Goal: Find specific page/section: Find specific page/section

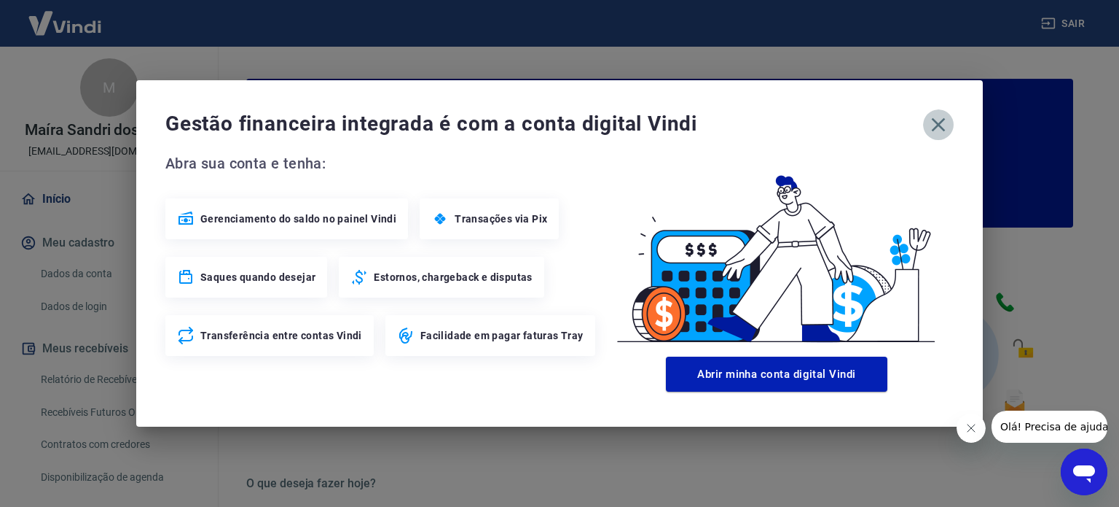
click at [935, 128] on icon "button" at bounding box center [939, 125] width 14 height 14
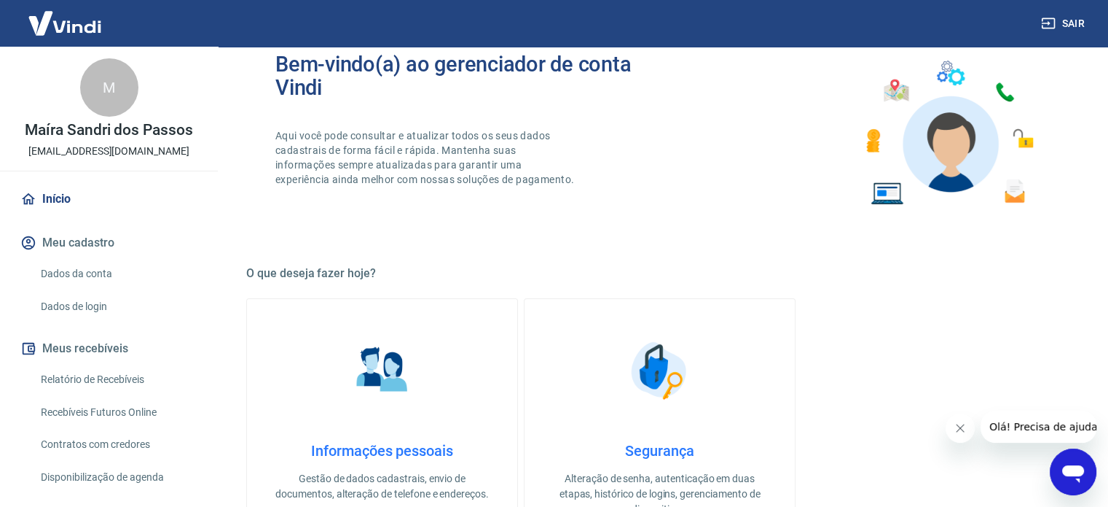
scroll to position [219, 0]
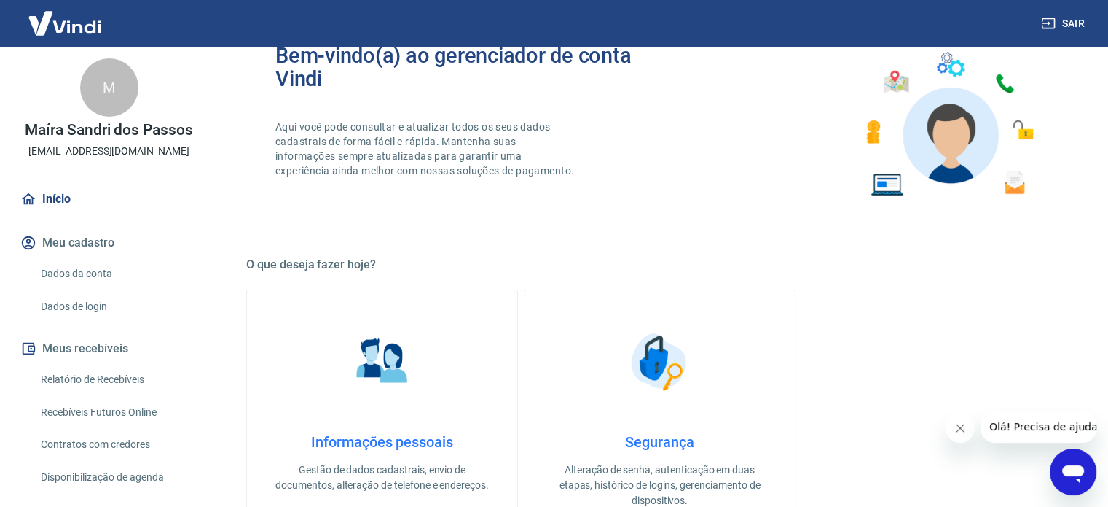
click at [97, 346] on button "Meus recebíveis" at bounding box center [108, 348] width 183 height 32
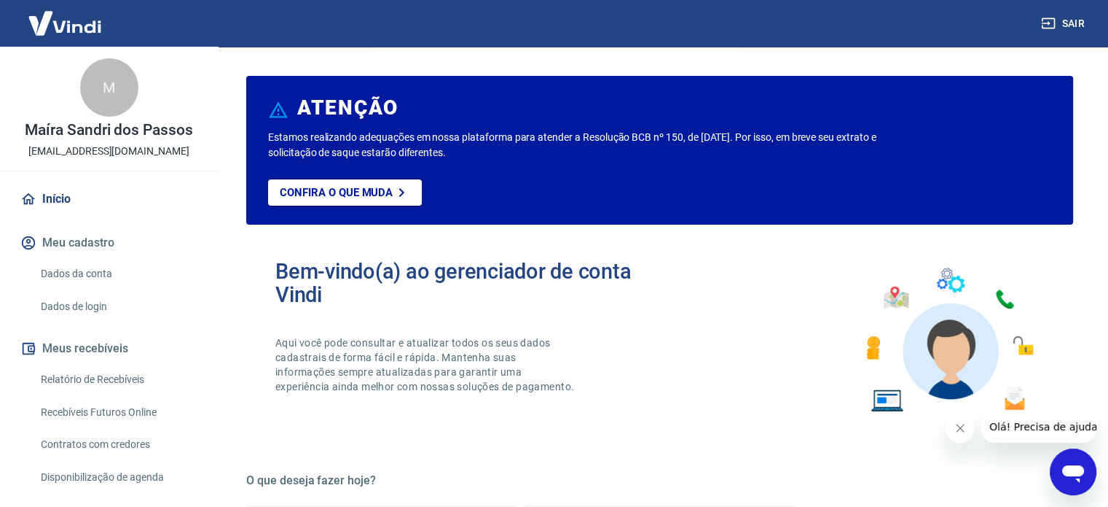
scroll to position [0, 0]
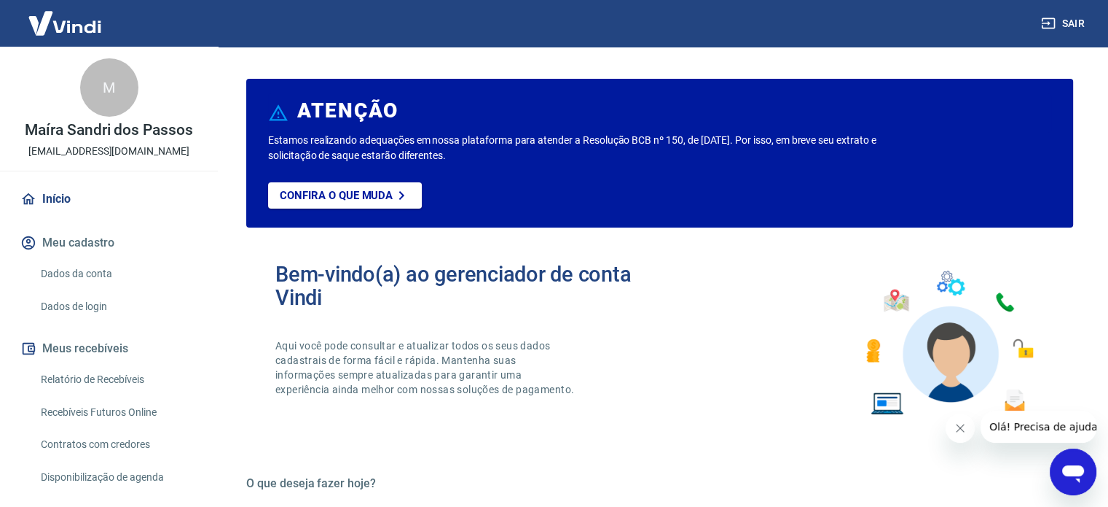
click at [736, 298] on div "Bem-vindo(a) ao gerenciador de conta Vindi Aqui você pode consultar e atualizar…" at bounding box center [659, 343] width 827 height 208
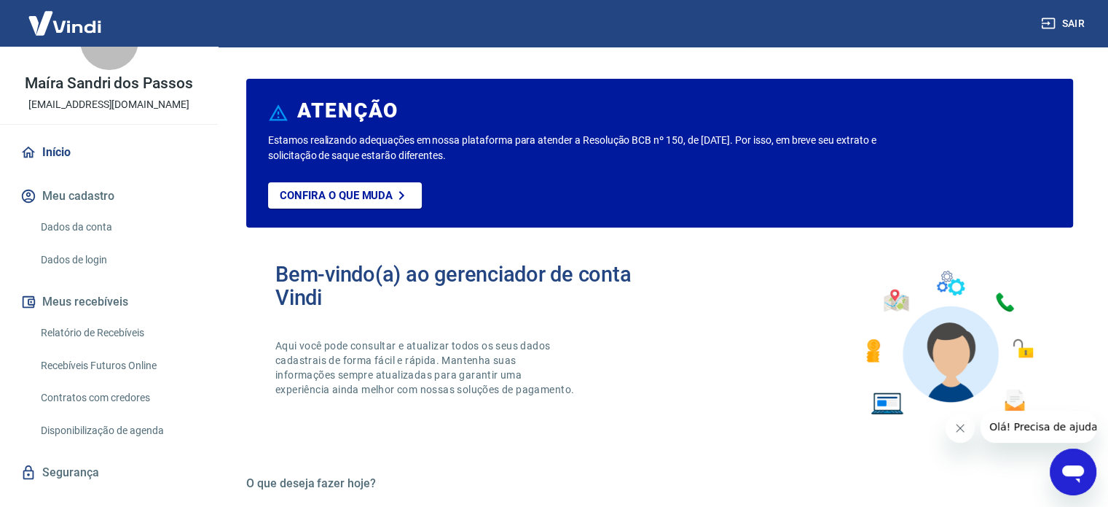
scroll to position [71, 0]
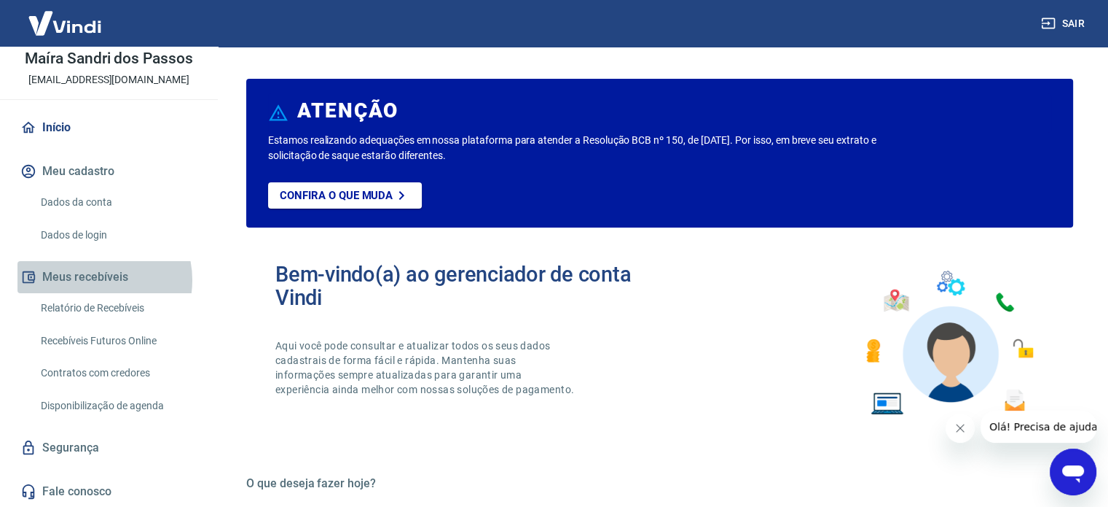
click at [93, 279] on button "Meus recebíveis" at bounding box center [108, 277] width 183 height 32
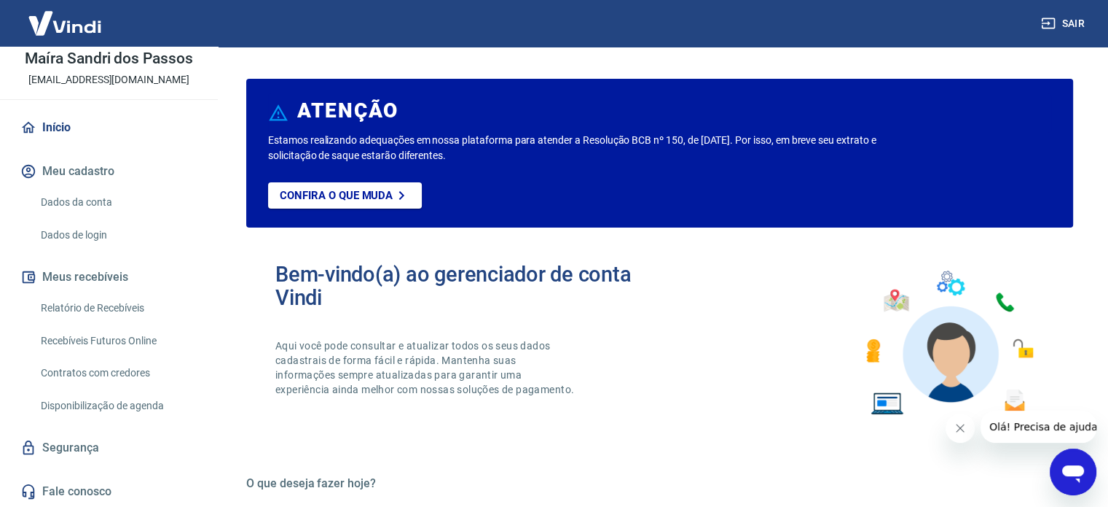
click at [108, 308] on link "Relatório de Recebíveis" at bounding box center [117, 308] width 165 height 30
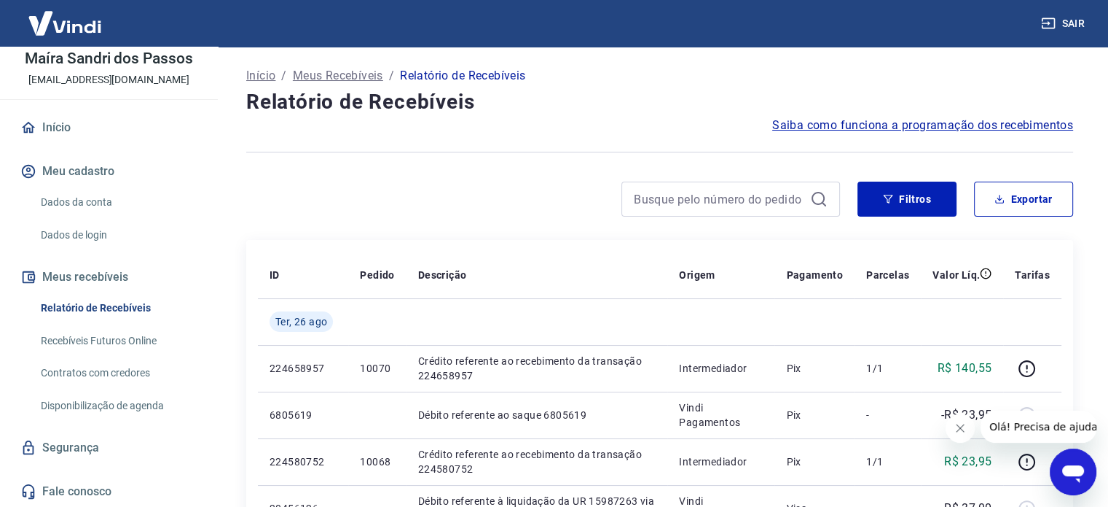
click at [58, 127] on link "Início" at bounding box center [108, 128] width 183 height 32
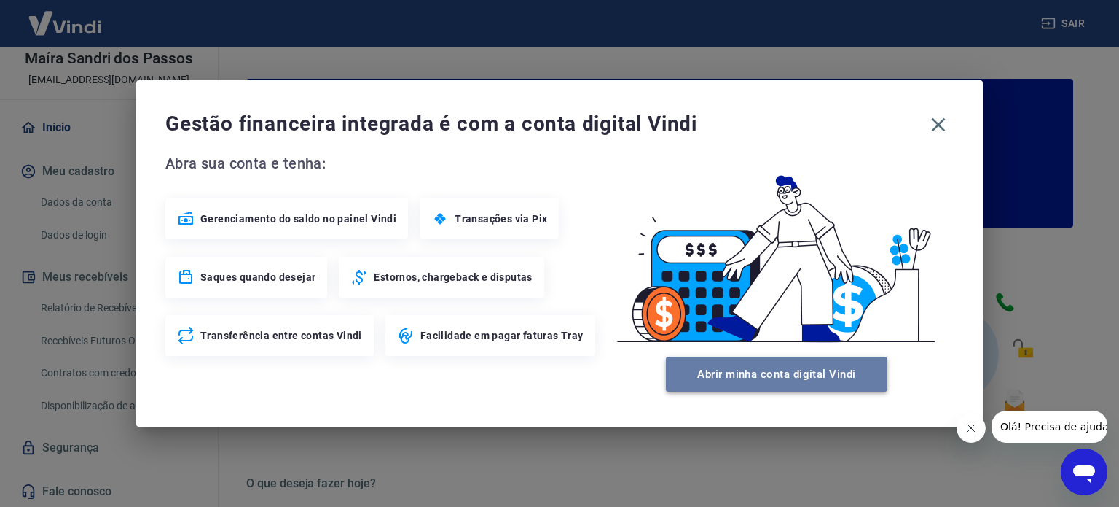
click at [786, 380] on button "Abrir minha conta digital Vindi" at bounding box center [777, 373] width 222 height 35
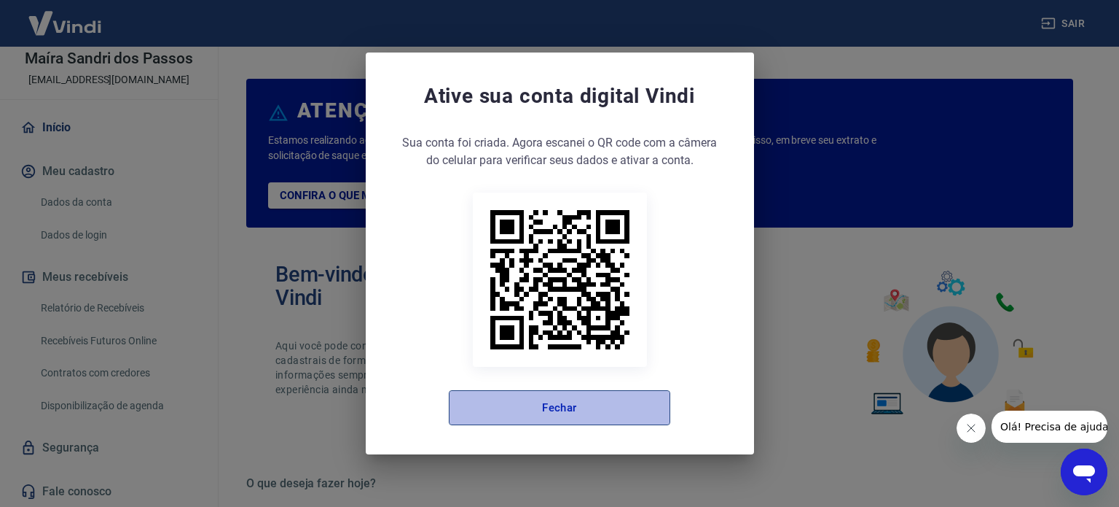
click at [550, 407] on button "Fechar" at bounding box center [560, 407] width 222 height 35
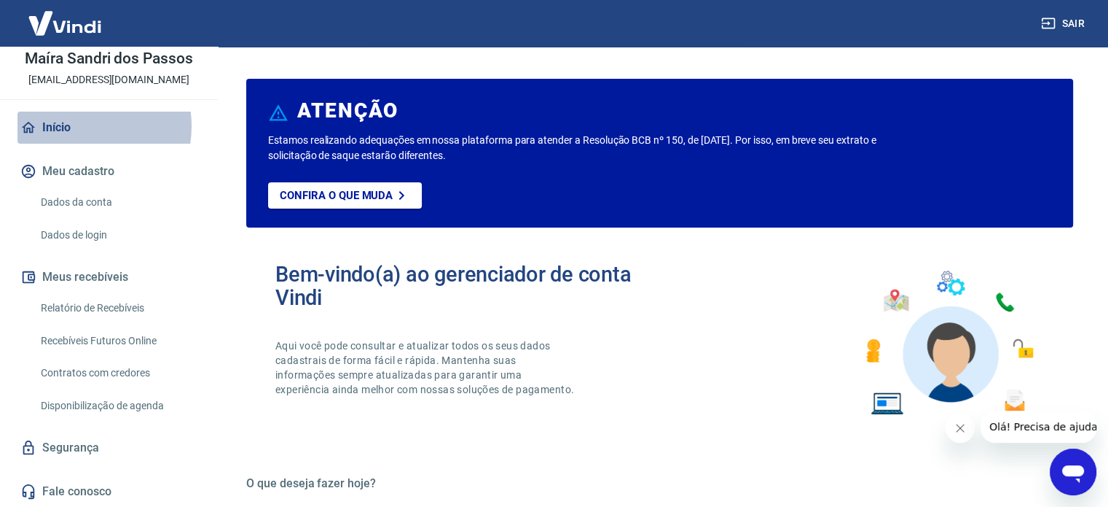
click at [77, 125] on link "Início" at bounding box center [108, 128] width 183 height 32
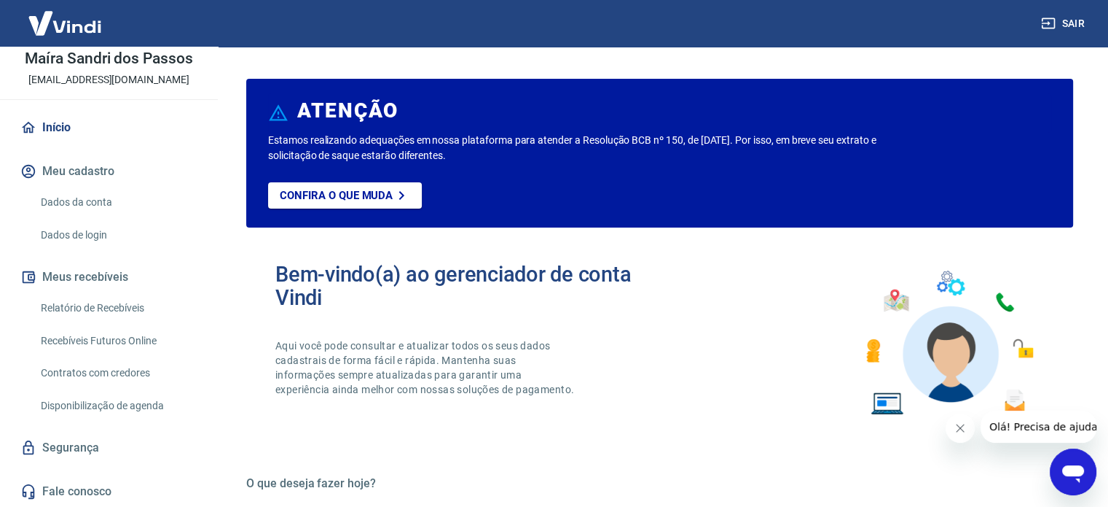
click at [953, 427] on button "Fechar mensagem da empresa" at bounding box center [960, 427] width 29 height 29
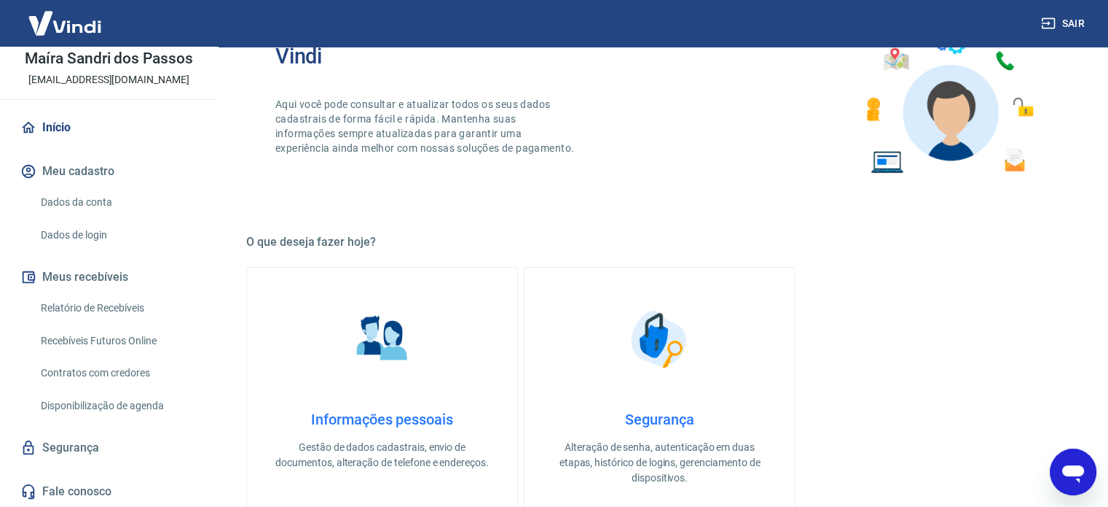
scroll to position [219, 0]
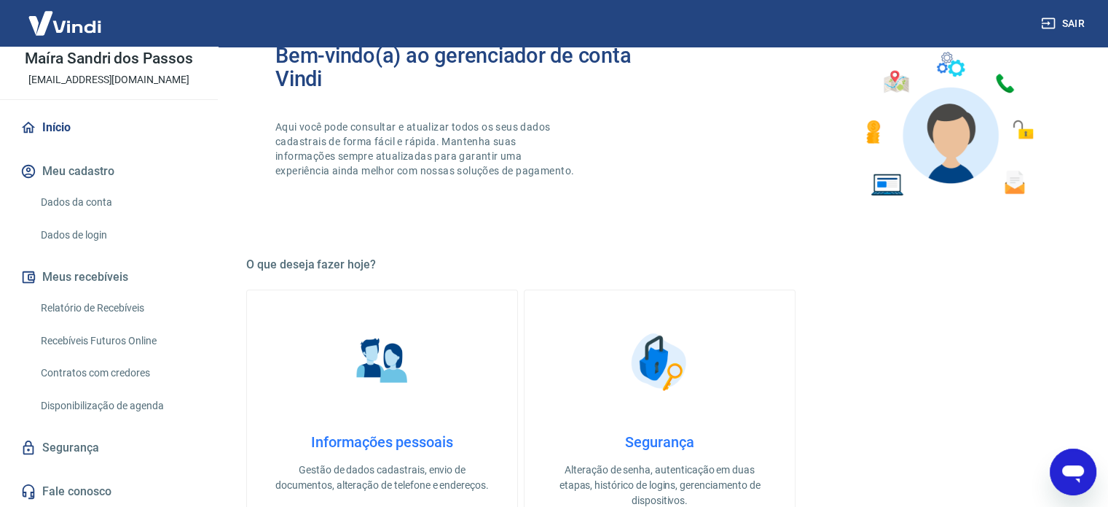
click at [64, 122] on link "Início" at bounding box center [108, 128] width 183 height 32
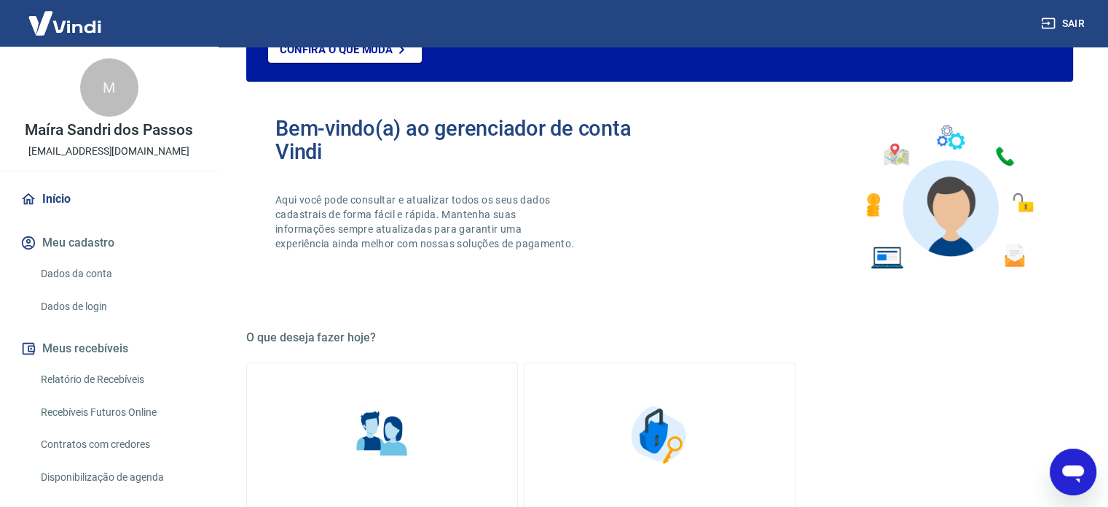
scroll to position [0, 0]
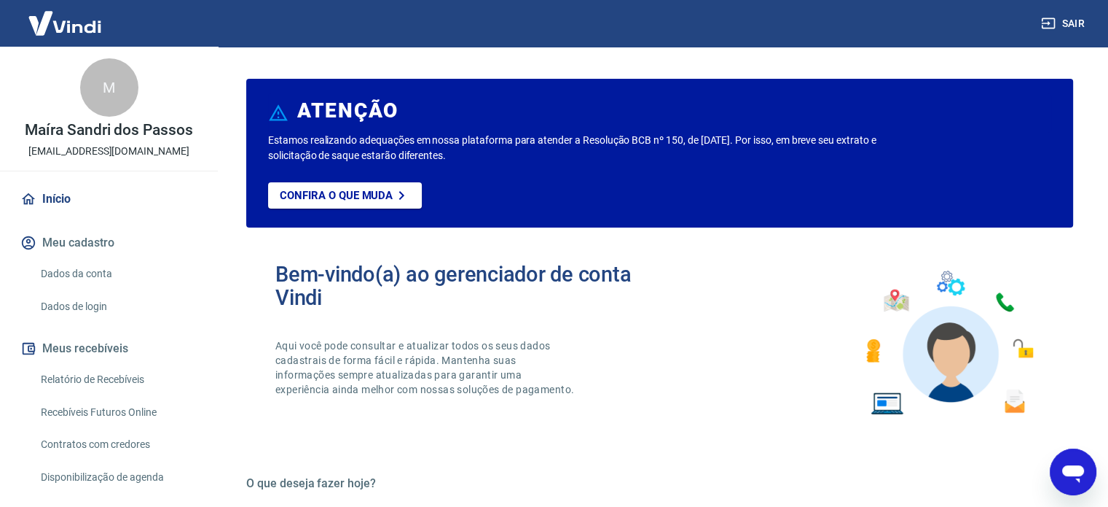
click at [59, 200] on link "Início" at bounding box center [108, 199] width 183 height 32
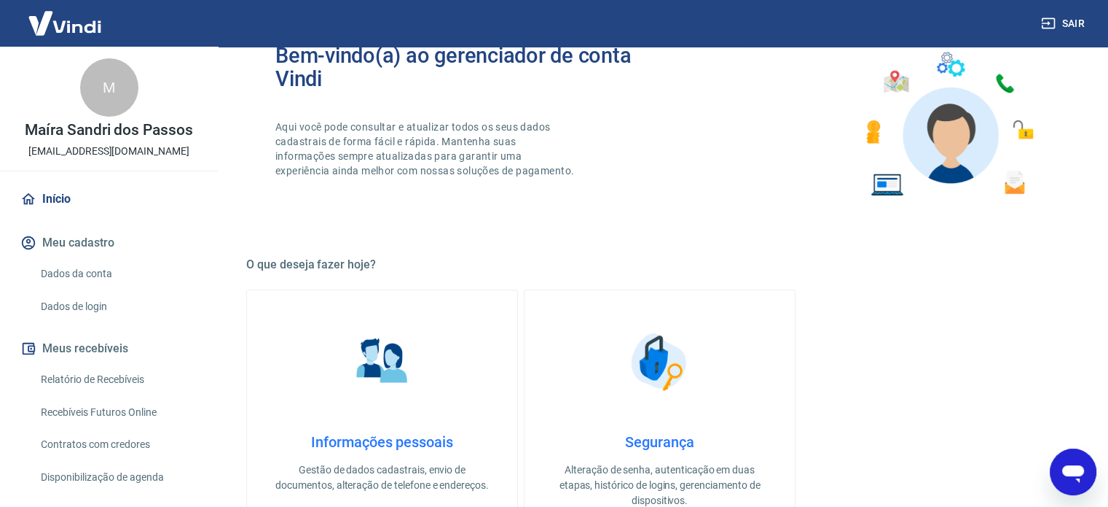
scroll to position [292, 0]
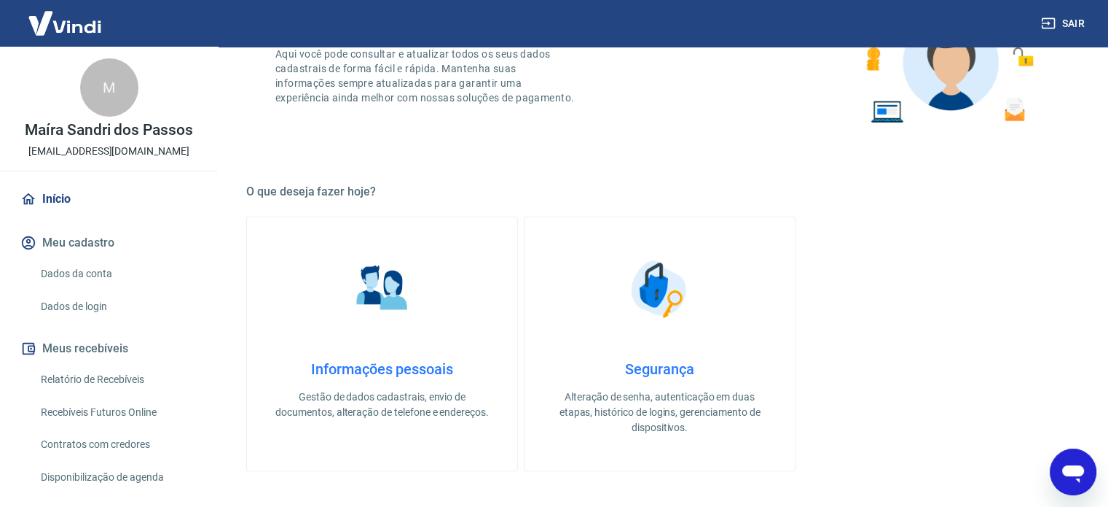
click at [102, 345] on button "Meus recebíveis" at bounding box center [108, 348] width 183 height 32
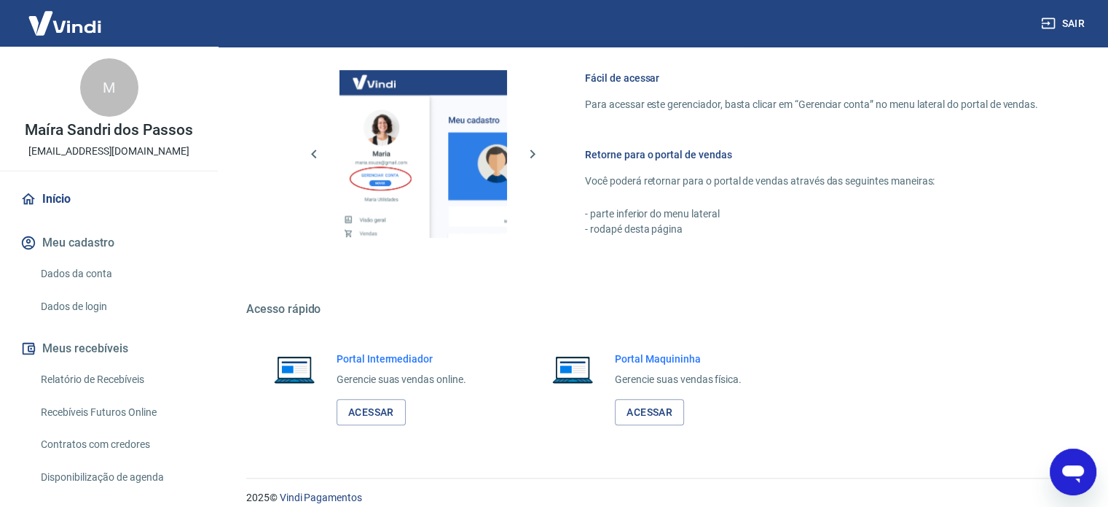
scroll to position [795, 0]
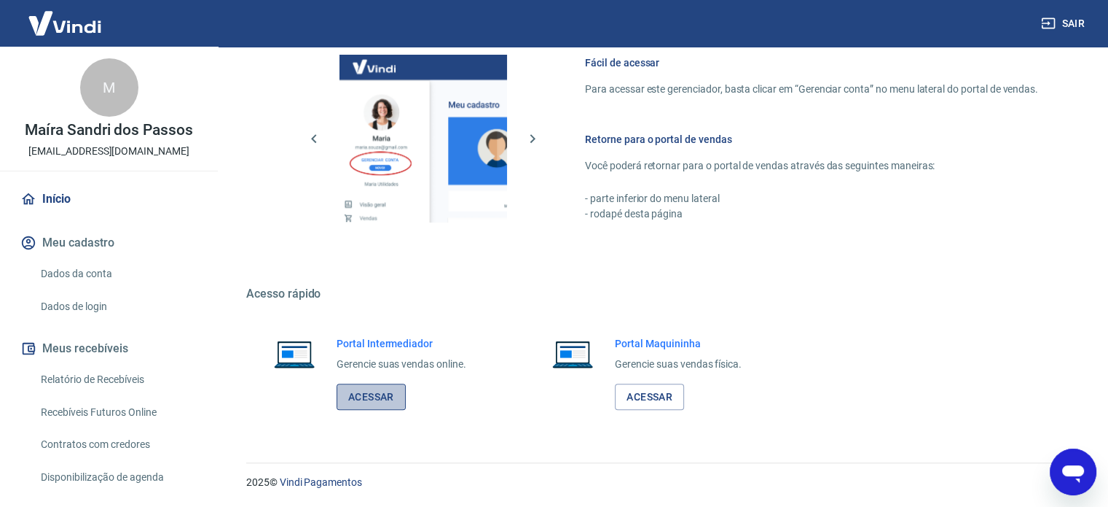
click at [376, 402] on link "Acessar" at bounding box center [371, 396] width 69 height 27
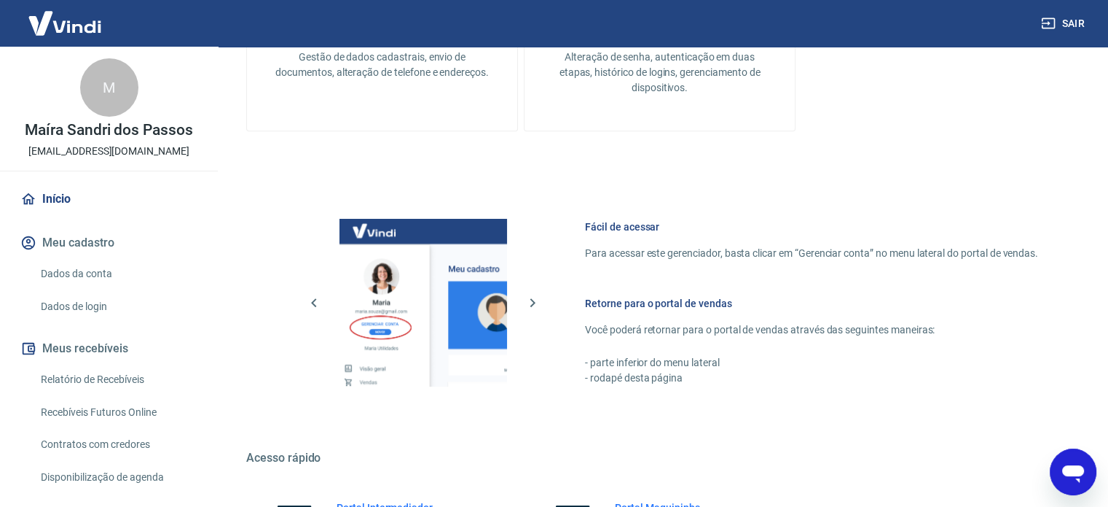
scroll to position [431, 0]
